Goal: Find specific page/section

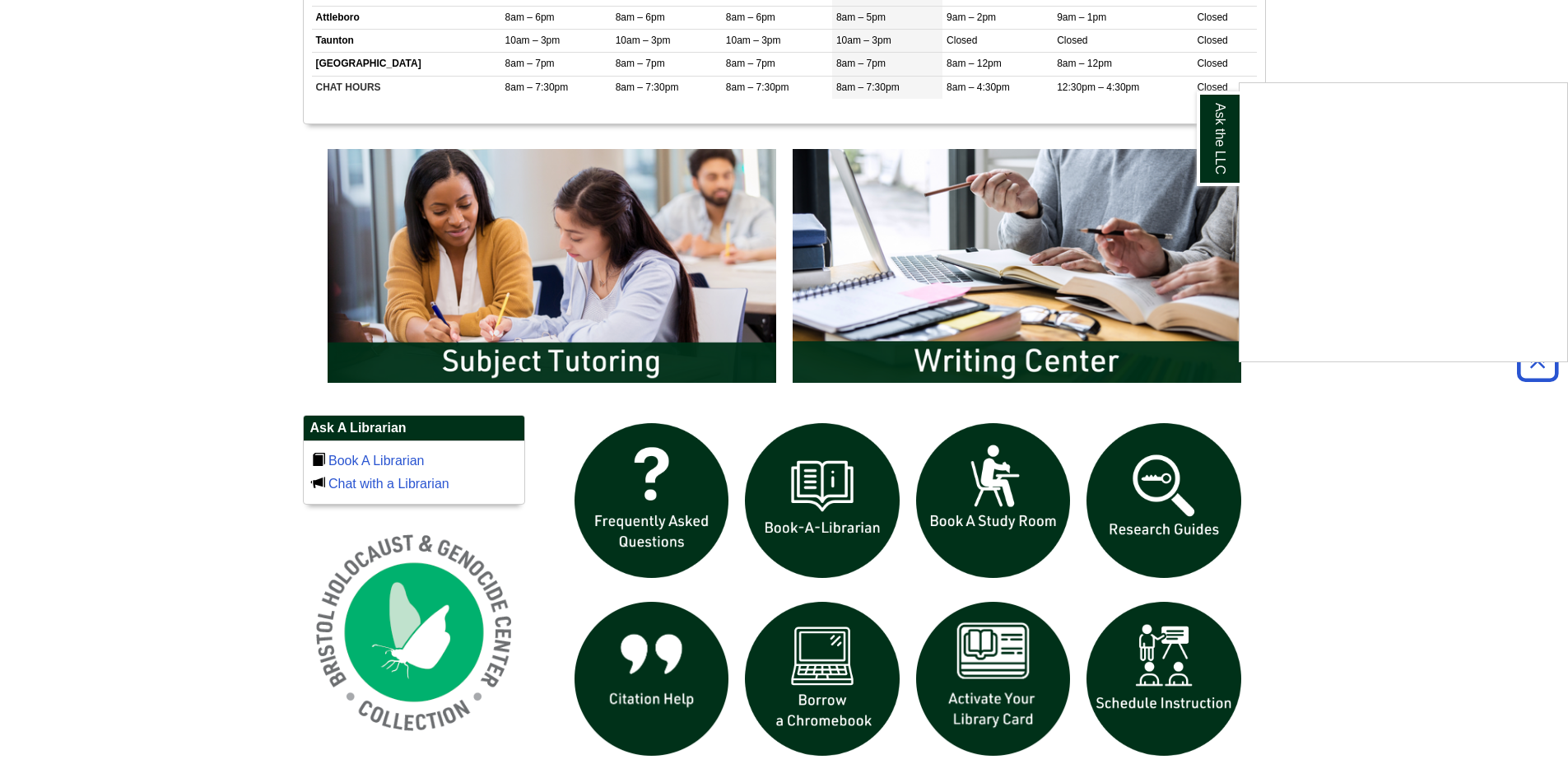
scroll to position [824, 0]
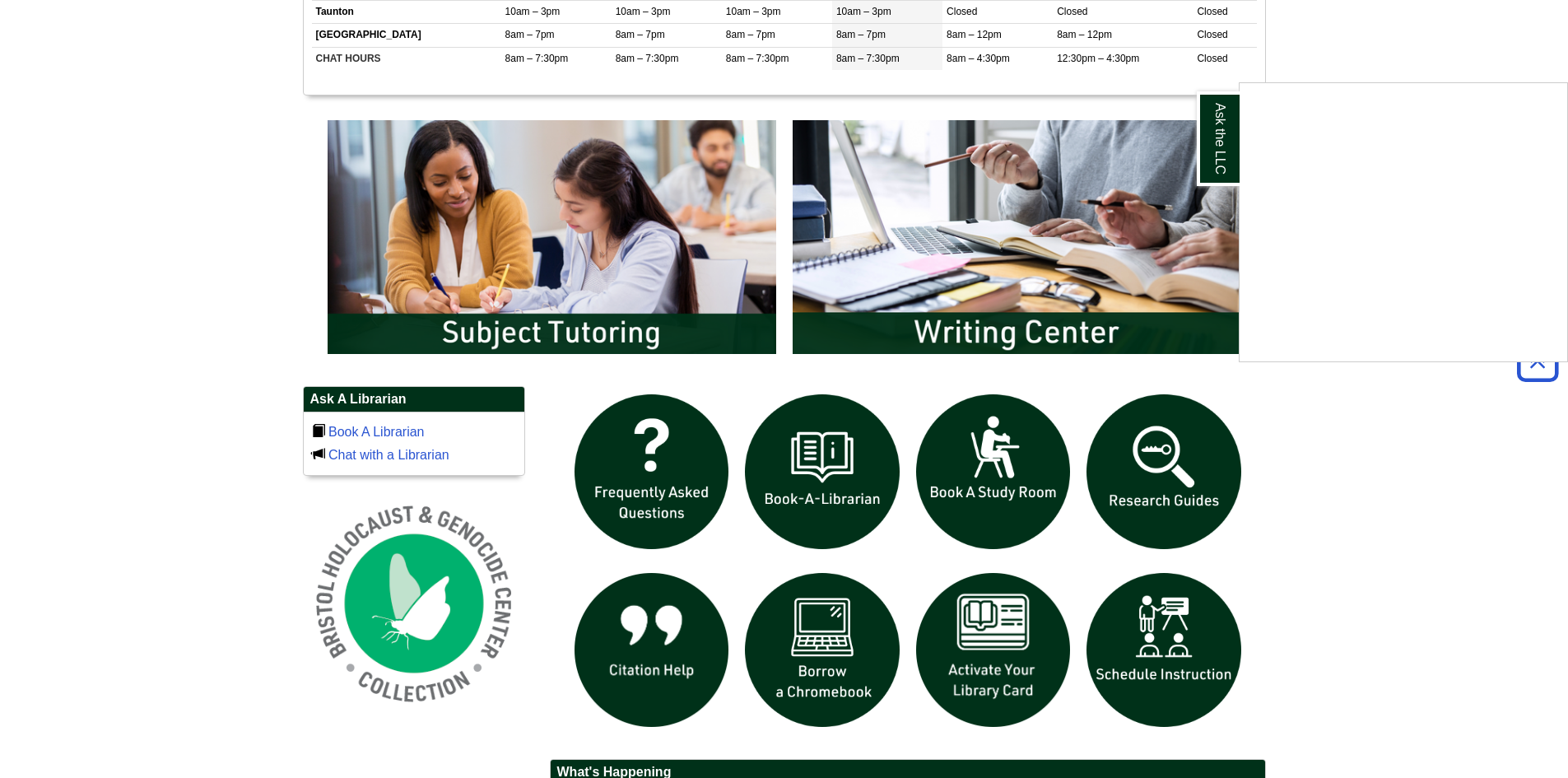
click at [553, 335] on div "Ask the LLC" at bounding box center [784, 389] width 1568 height 778
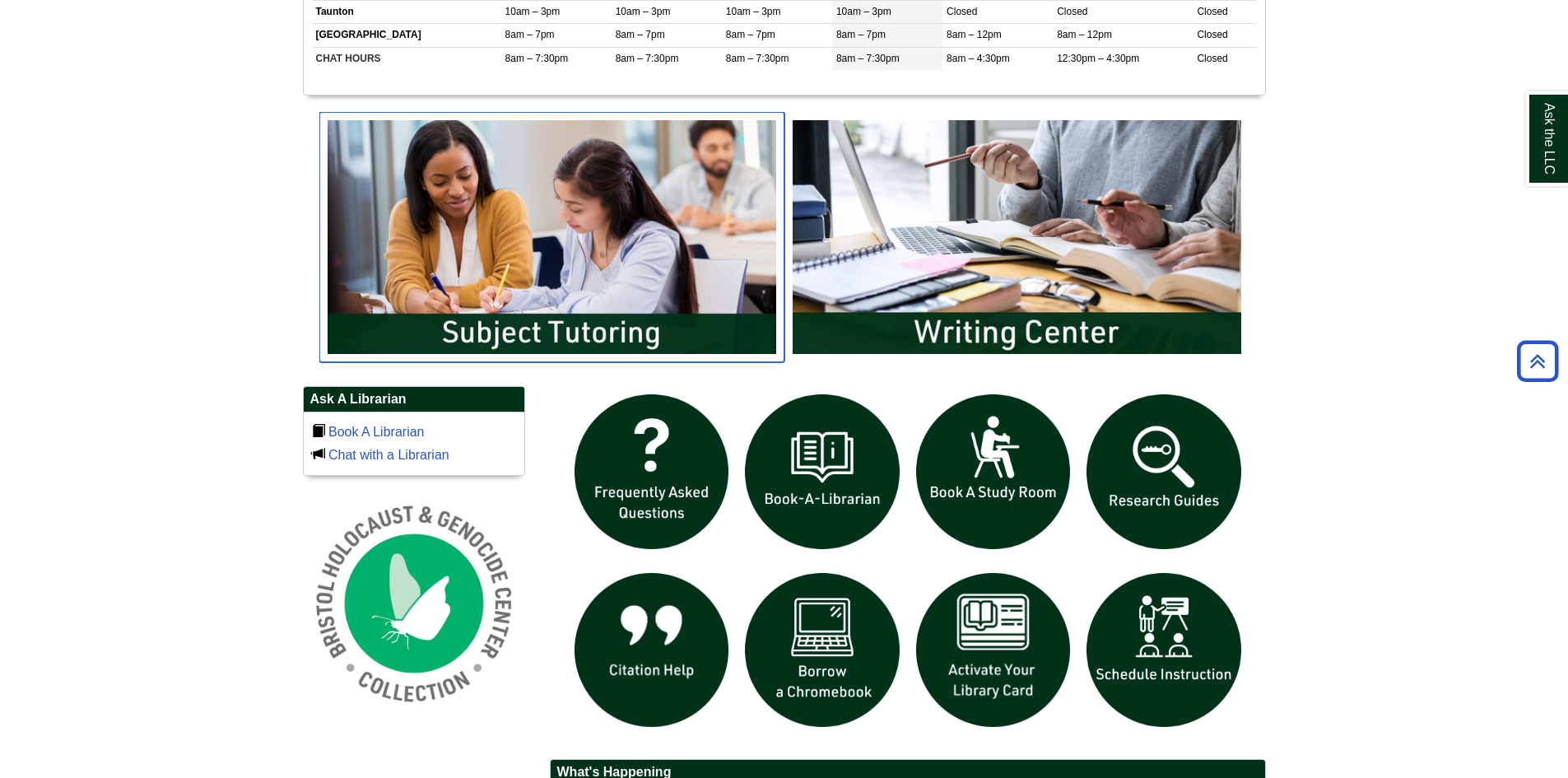
click at [455, 333] on img "slideshow" at bounding box center [552, 237] width 465 height 251
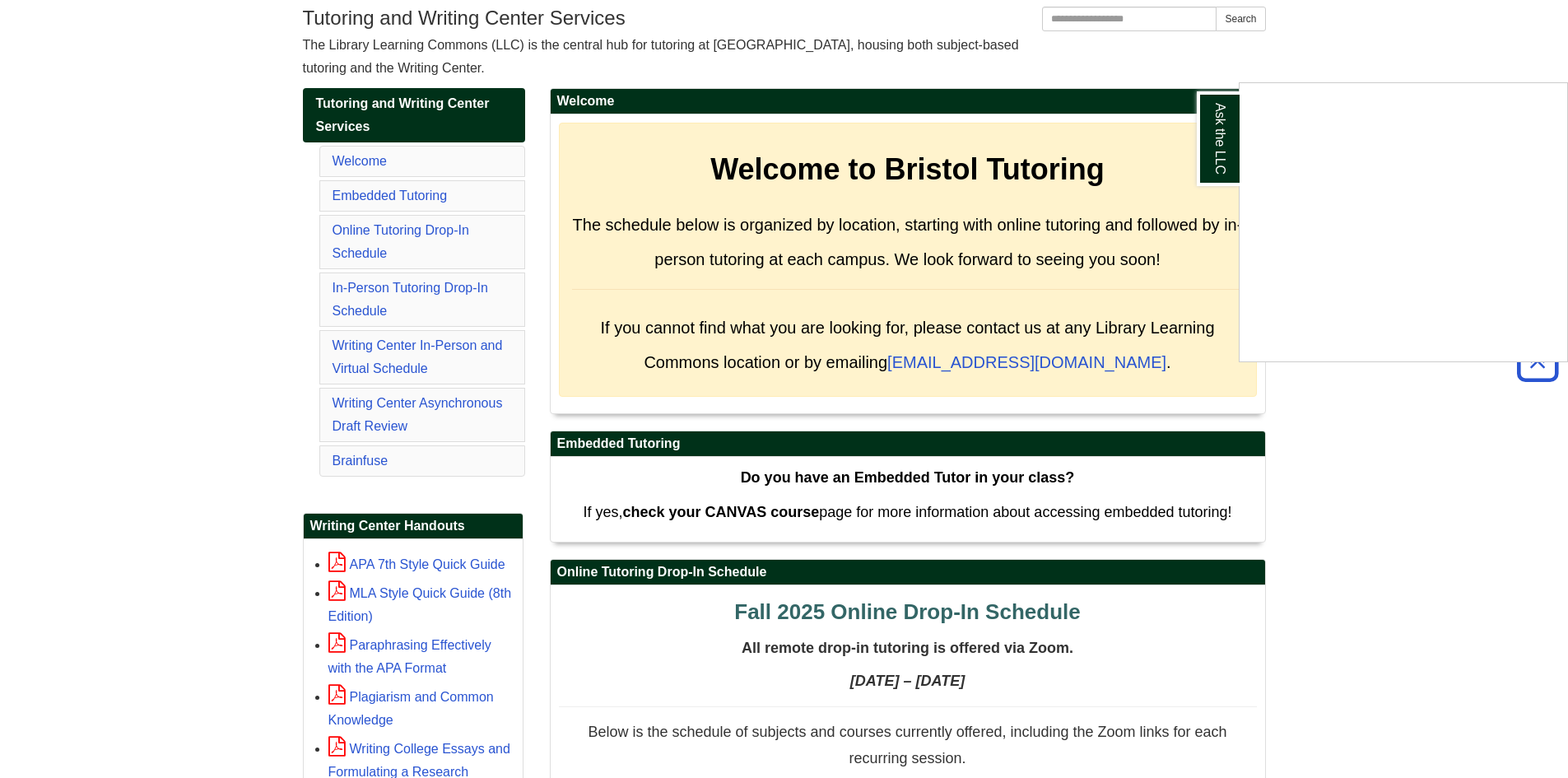
scroll to position [247, 0]
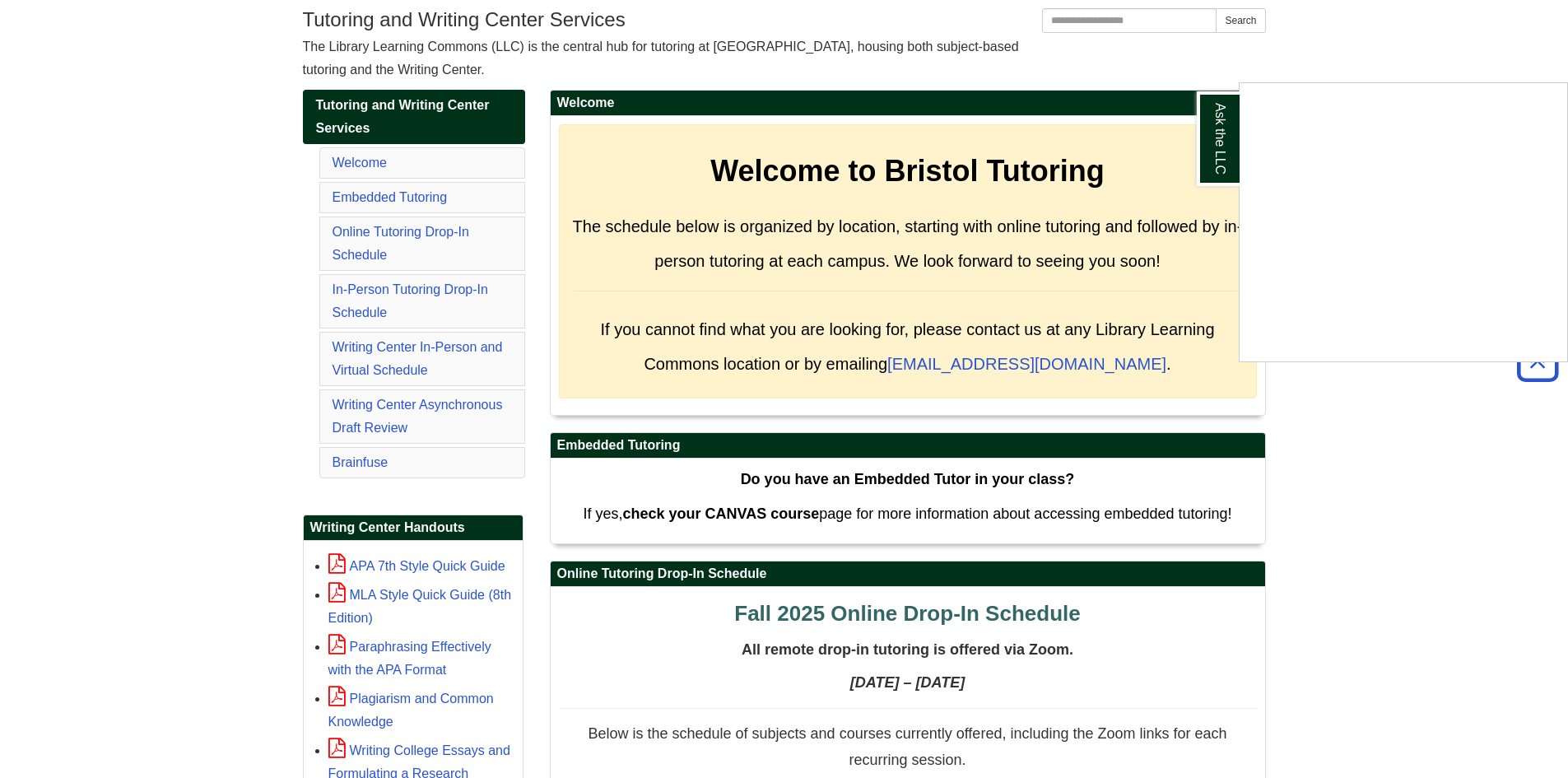
click at [394, 290] on div "Ask the LLC" at bounding box center [784, 389] width 1568 height 778
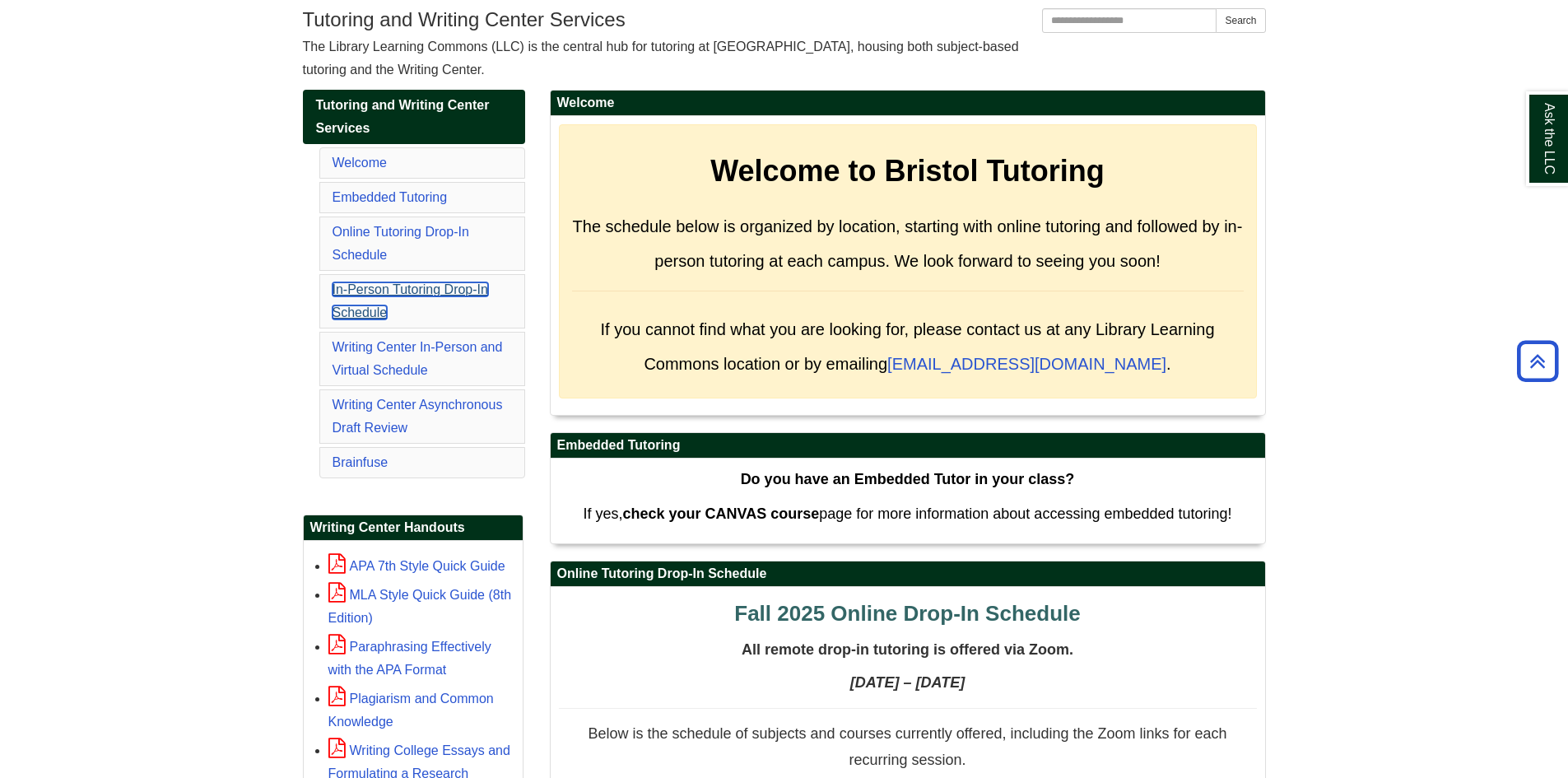
click at [383, 293] on link "In-Person Tutoring Drop-In Schedule" at bounding box center [410, 301] width 156 height 37
